Goal: Task Accomplishment & Management: Use online tool/utility

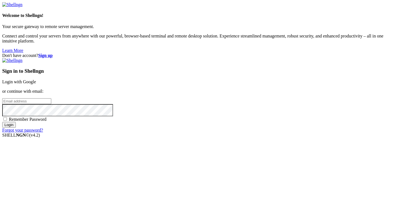
click at [36, 80] on link "Login with Google" at bounding box center [19, 81] width 34 height 5
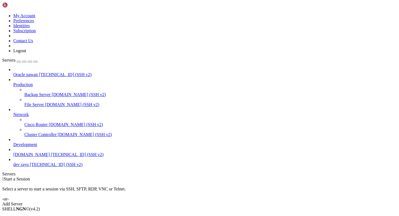
click at [28, 215] on span "Connect" at bounding box center [20, 218] width 15 height 5
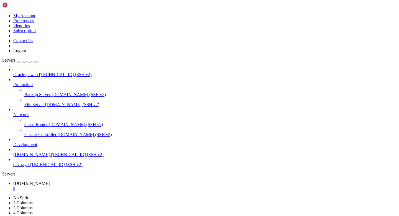
scroll to position [9, 0]
drag, startPoint x: 5, startPoint y: 421, endPoint x: 179, endPoint y: 448, distance: 176.1
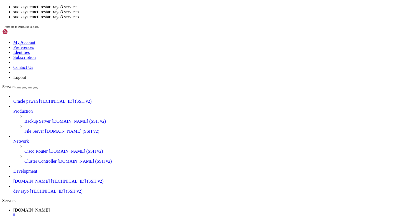
scroll to position [28, 0]
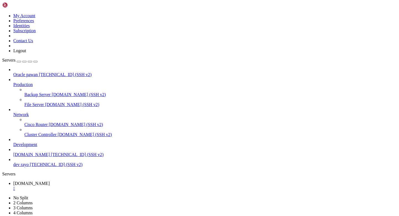
scroll to position [157, 0]
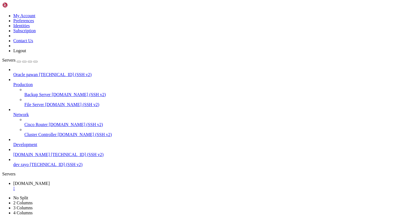
scroll to position [272, 0]
drag, startPoint x: 5, startPoint y: 423, endPoint x: 181, endPoint y: 447, distance: 178.4
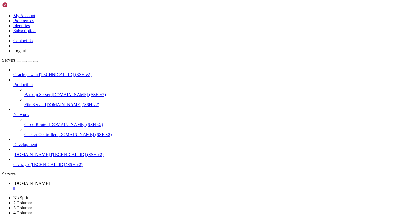
drag, startPoint x: 72, startPoint y: 421, endPoint x: 46, endPoint y: 422, distance: 26.0
copy x-row "pawan_ILEDG"
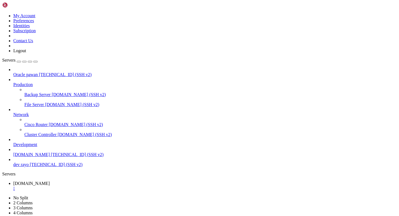
drag, startPoint x: 72, startPoint y: 421, endPoint x: 45, endPoint y: 421, distance: 26.6
